Goal: Check status

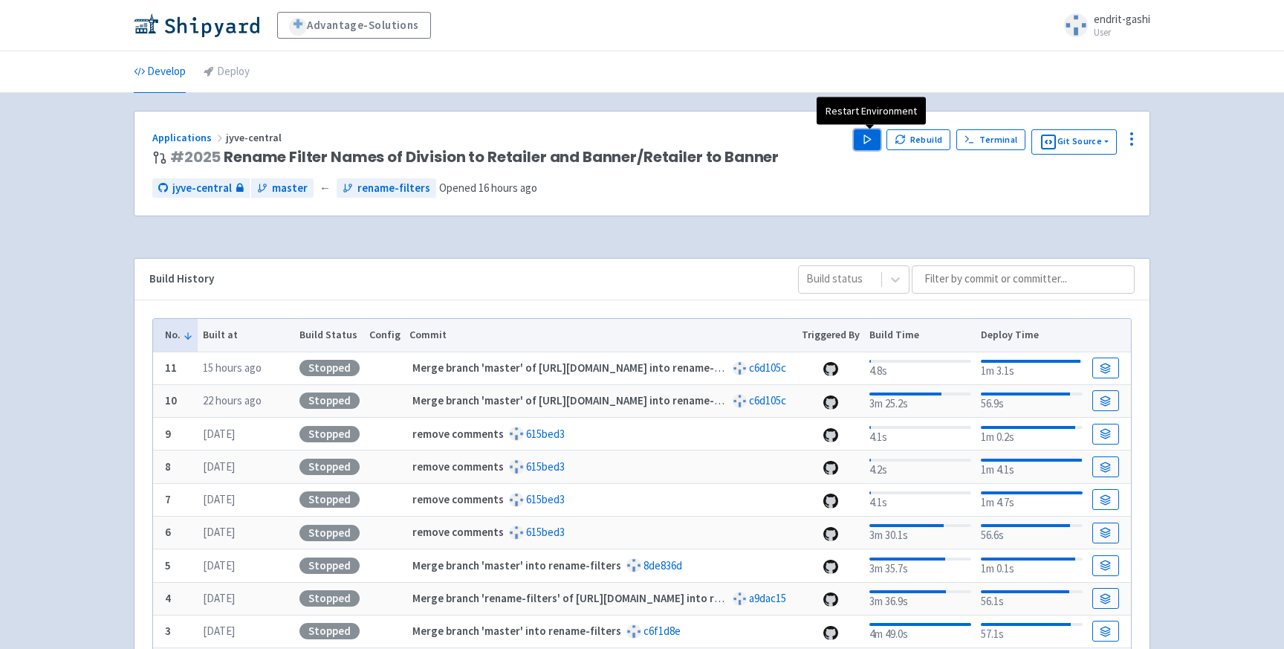
click at [870, 131] on button "Play" at bounding box center [867, 139] width 27 height 21
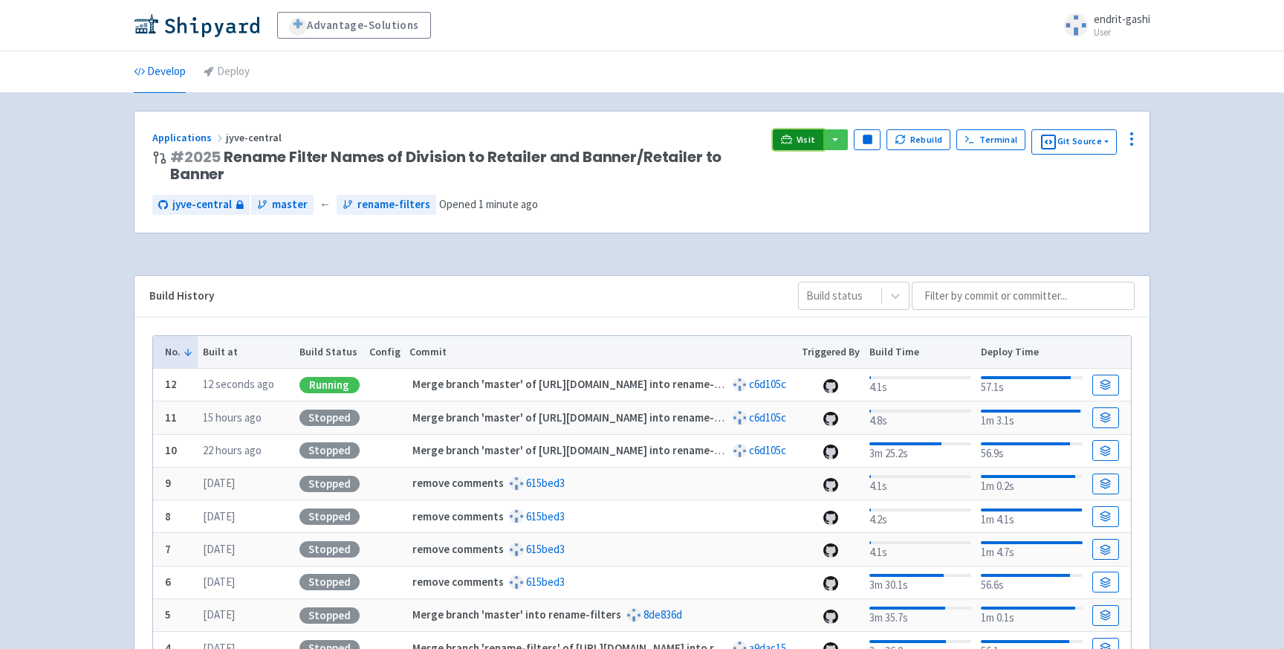
click at [797, 137] on link "Visit" at bounding box center [798, 139] width 51 height 21
